Goal: Task Accomplishment & Management: Use online tool/utility

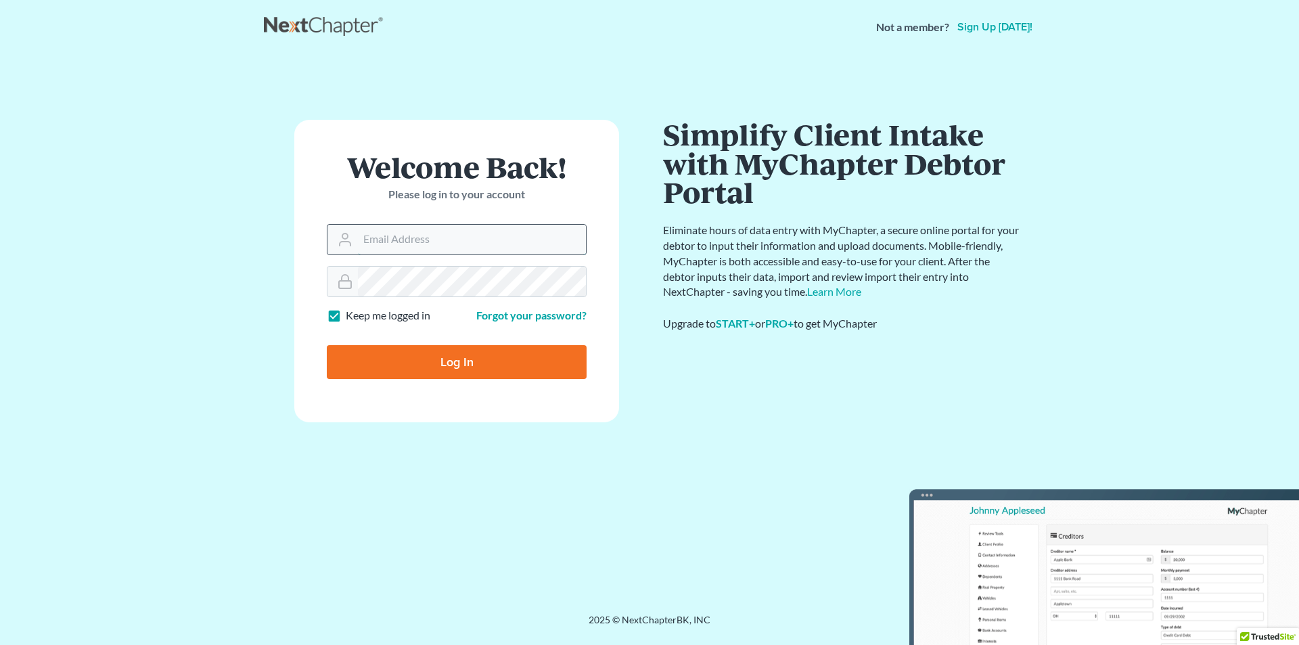
click at [440, 241] on input "Email Address" at bounding box center [472, 240] width 228 height 30
type input "[EMAIL_ADDRESS][DOMAIN_NAME]"
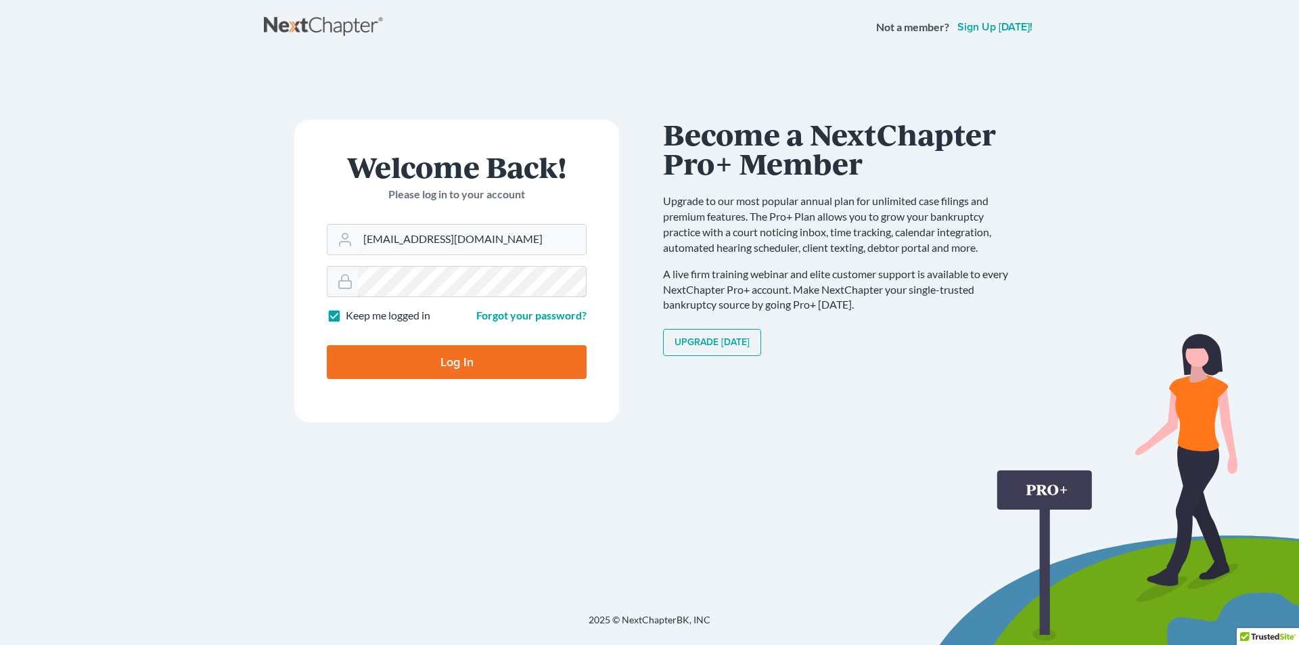
click at [327, 345] on input "Log In" at bounding box center [457, 362] width 260 height 34
type input "Thinking..."
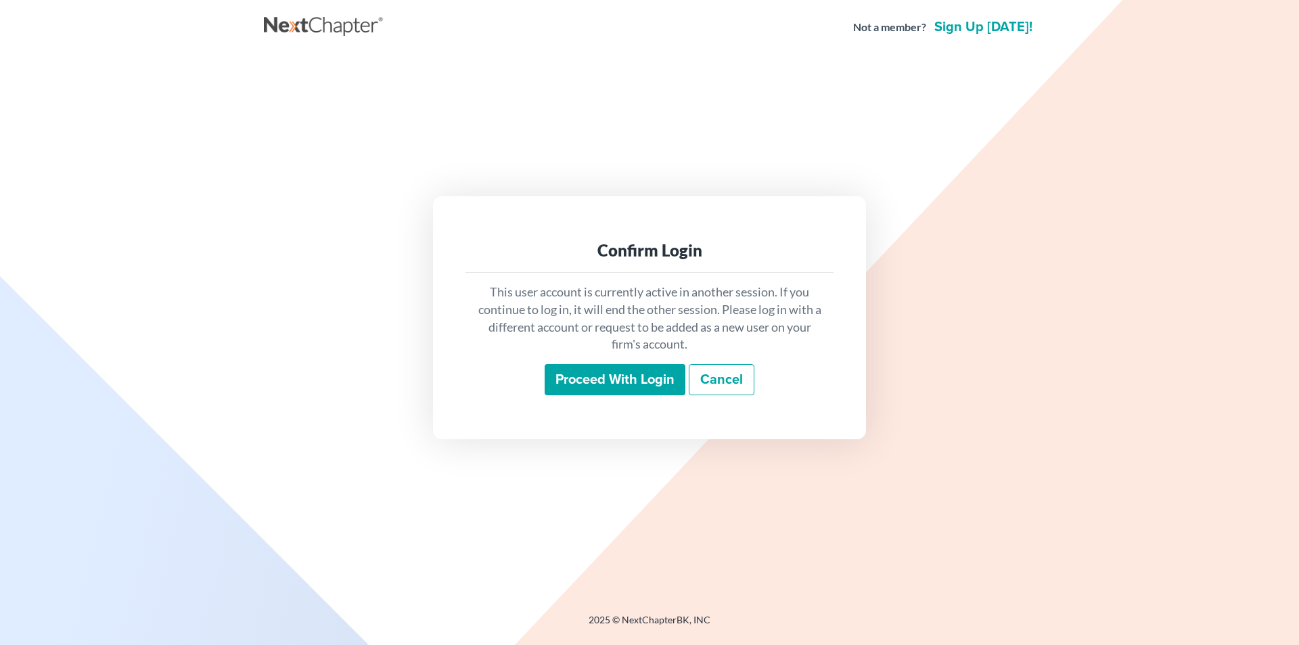
click at [633, 383] on input "Proceed with login" at bounding box center [615, 379] width 141 height 31
